Goal: Information Seeking & Learning: Learn about a topic

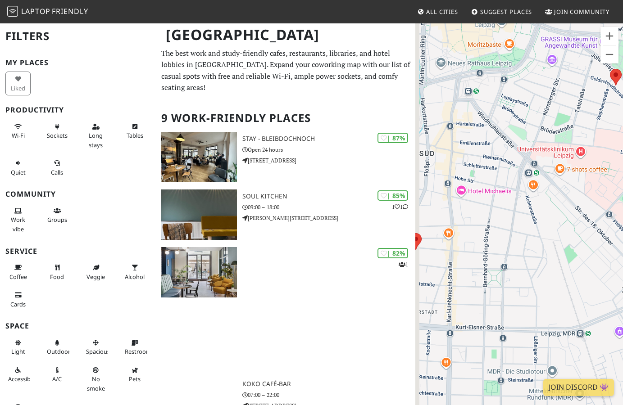
drag, startPoint x: 450, startPoint y: 243, endPoint x: 592, endPoint y: 227, distance: 142.8
click at [592, 227] on div "To navigate, press the arrow keys." at bounding box center [519, 225] width 208 height 405
drag, startPoint x: 525, startPoint y: 238, endPoint x: 555, endPoint y: 237, distance: 29.8
click at [555, 237] on div "To navigate, press the arrow keys." at bounding box center [519, 225] width 208 height 405
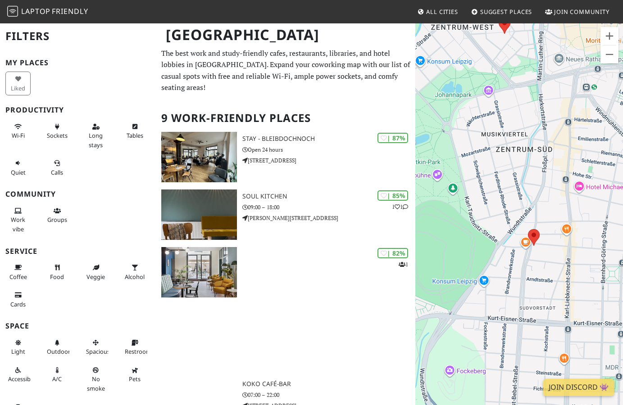
click at [536, 245] on img at bounding box center [534, 237] width 12 height 17
click at [528, 229] on area at bounding box center [528, 229] width 0 height 0
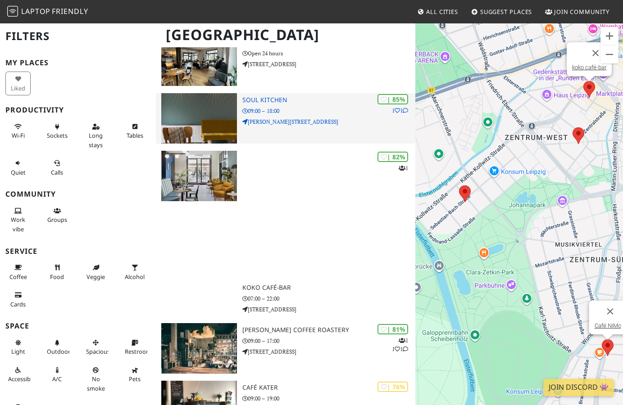
scroll to position [228, 0]
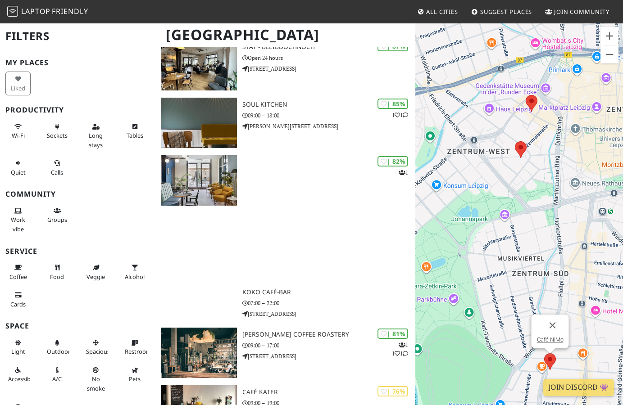
drag, startPoint x: 469, startPoint y: 228, endPoint x: 425, endPoint y: 236, distance: 44.7
click at [425, 236] on div "To navigate, press the arrow keys. Café NiMo" at bounding box center [519, 225] width 208 height 405
drag, startPoint x: 499, startPoint y: 220, endPoint x: 459, endPoint y: 242, distance: 45.4
click at [459, 242] on div "To navigate, press the arrow keys. Café NiMo" at bounding box center [519, 225] width 208 height 405
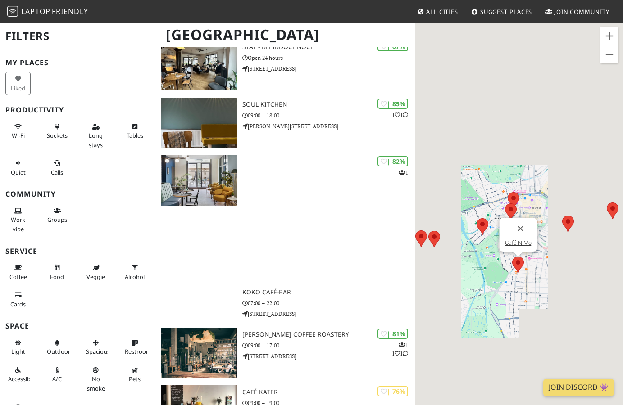
drag, startPoint x: 530, startPoint y: 233, endPoint x: 478, endPoint y: 250, distance: 55.3
click at [478, 250] on div "To navigate, press the arrow keys. Café NiMo" at bounding box center [519, 225] width 208 height 405
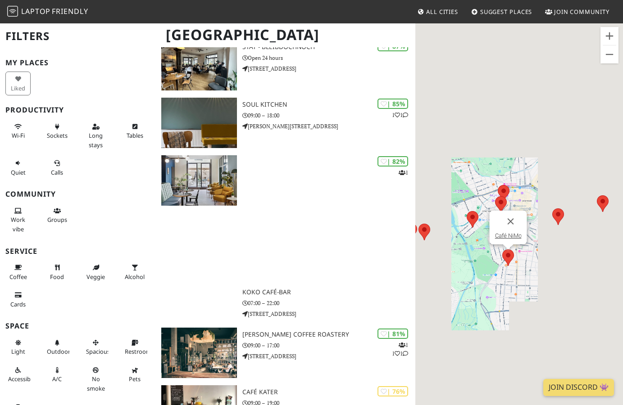
drag, startPoint x: 490, startPoint y: 260, endPoint x: 466, endPoint y: 244, distance: 28.2
click at [466, 245] on div "To navigate, press the arrow keys. Café NiMo" at bounding box center [519, 225] width 208 height 405
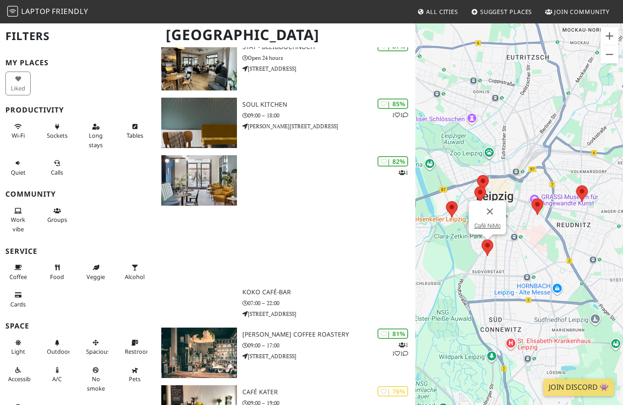
click at [538, 216] on div "To navigate, press the arrow keys. Café NiMo" at bounding box center [519, 225] width 208 height 405
click at [532, 199] on area at bounding box center [532, 199] width 0 height 0
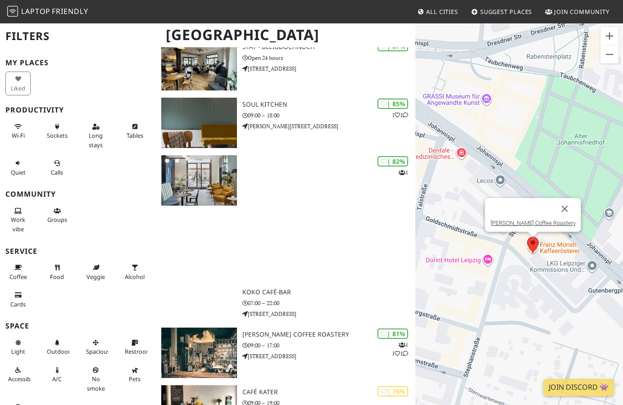
click at [538, 255] on div "To navigate, press the arrow keys. Franz Morish Coffee Roastery" at bounding box center [519, 225] width 208 height 405
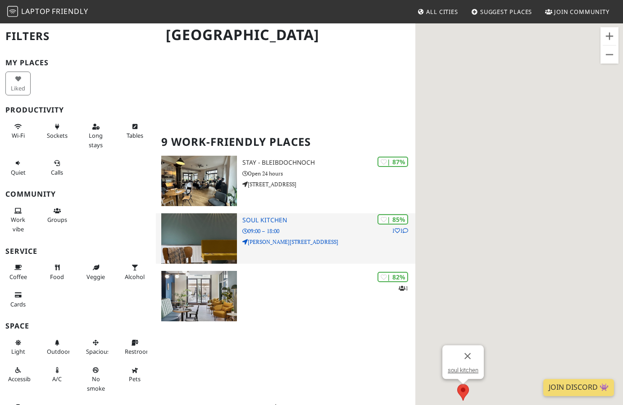
scroll to position [90, 0]
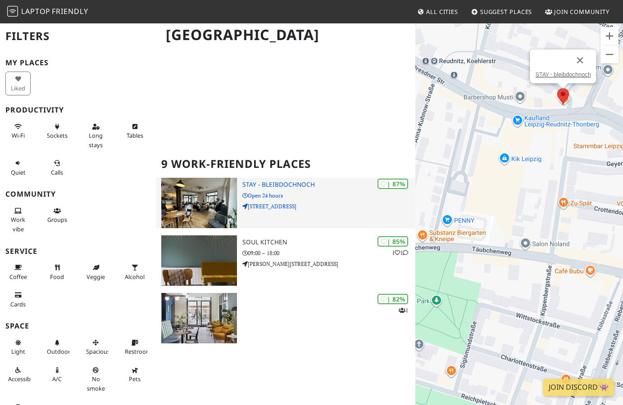
click at [298, 191] on p "Open 24 hours" at bounding box center [328, 195] width 173 height 9
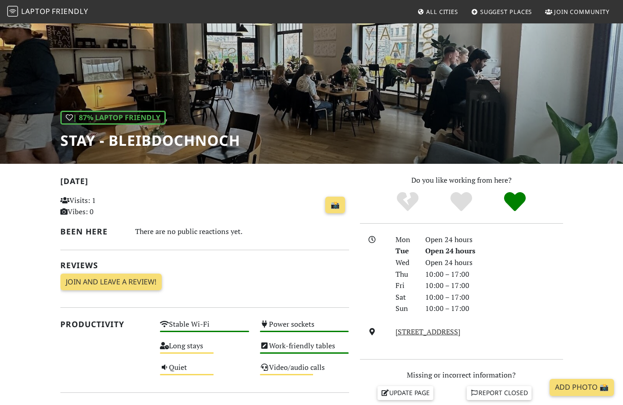
scroll to position [230, 0]
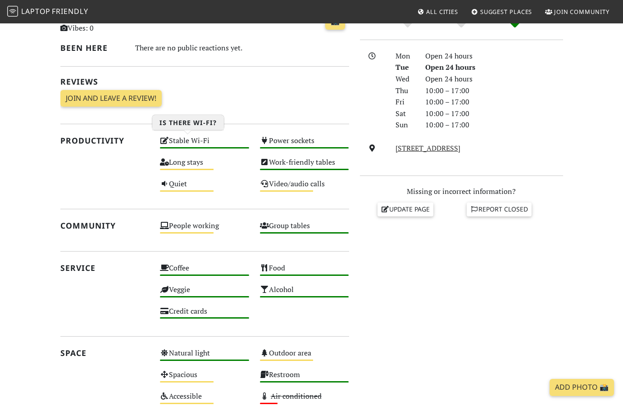
click at [213, 139] on div "Stable Wi-Fi High" at bounding box center [205, 145] width 100 height 22
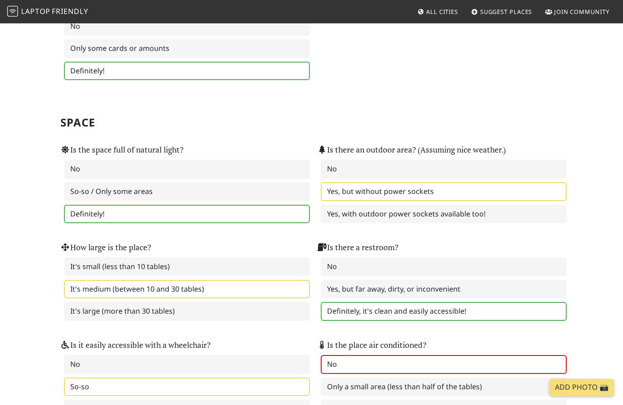
scroll to position [827, 0]
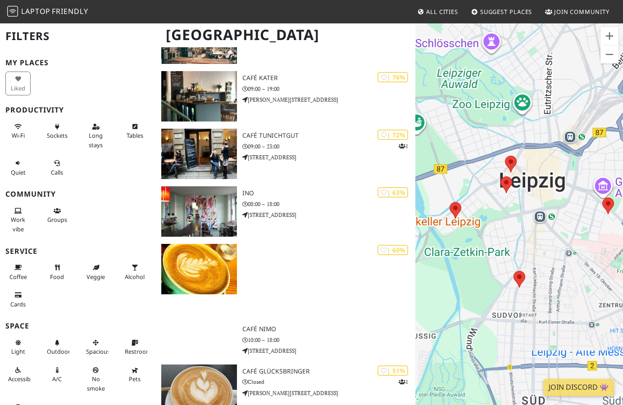
scroll to position [406, 0]
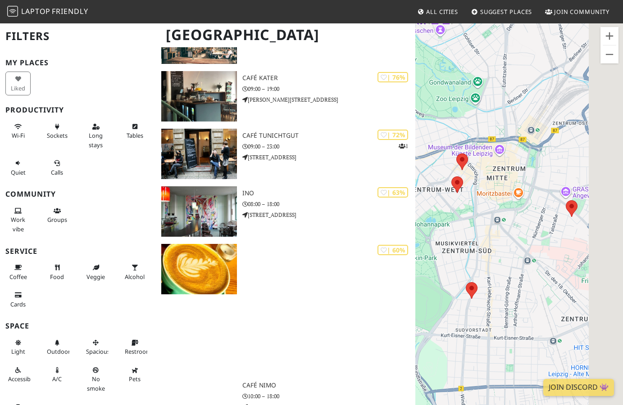
drag, startPoint x: 554, startPoint y: 237, endPoint x: 512, endPoint y: 239, distance: 42.0
click at [512, 239] on div "To navigate, press the arrow keys." at bounding box center [519, 225] width 208 height 405
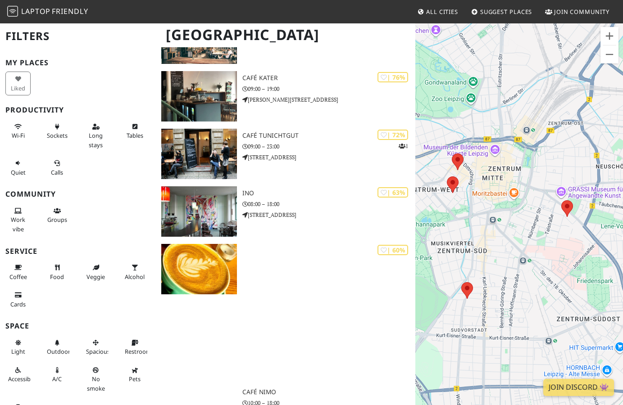
drag, startPoint x: 504, startPoint y: 214, endPoint x: 519, endPoint y: 203, distance: 18.6
click at [519, 203] on div "To navigate, press the arrow keys." at bounding box center [519, 225] width 208 height 405
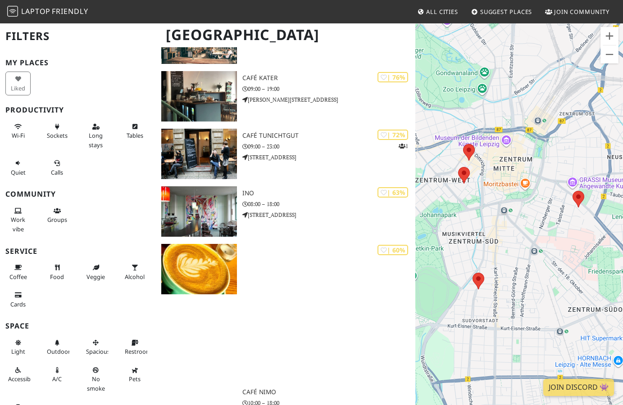
drag, startPoint x: 487, startPoint y: 168, endPoint x: 580, endPoint y: 211, distance: 102.4
click at [585, 211] on div "To navigate, press the arrow keys." at bounding box center [519, 225] width 208 height 405
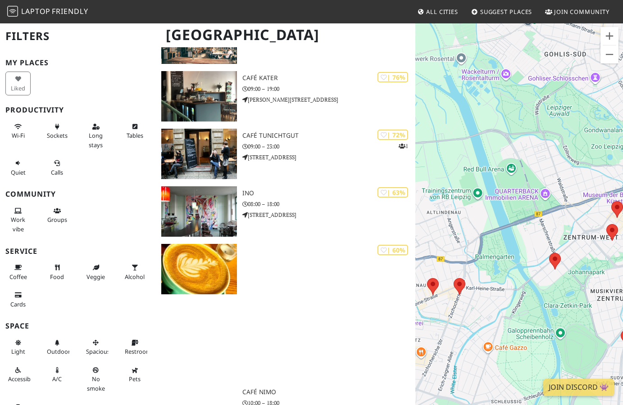
drag, startPoint x: 519, startPoint y: 220, endPoint x: 488, endPoint y: 198, distance: 37.4
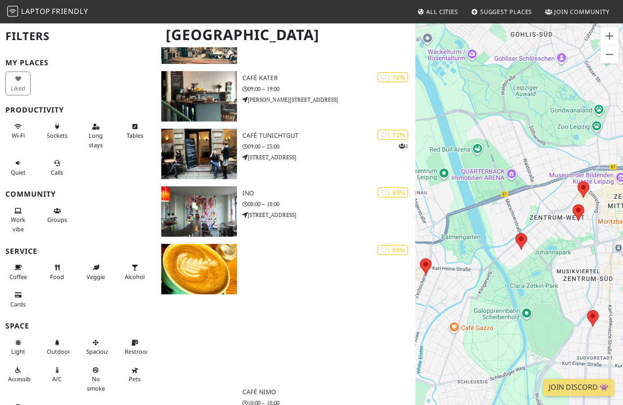
click at [484, 198] on div "To navigate, press the arrow keys." at bounding box center [519, 225] width 208 height 405
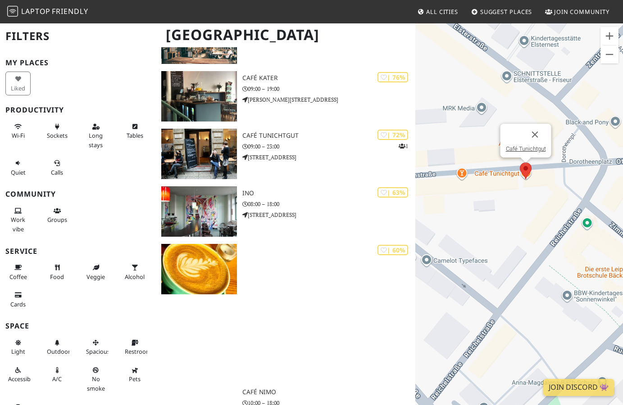
click at [520, 163] on area at bounding box center [520, 163] width 0 height 0
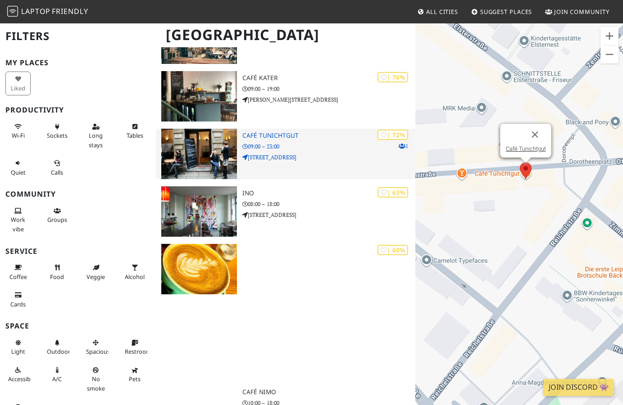
click at [333, 142] on p "09:00 – 23:00" at bounding box center [328, 146] width 173 height 9
